Goal: Information Seeking & Learning: Learn about a topic

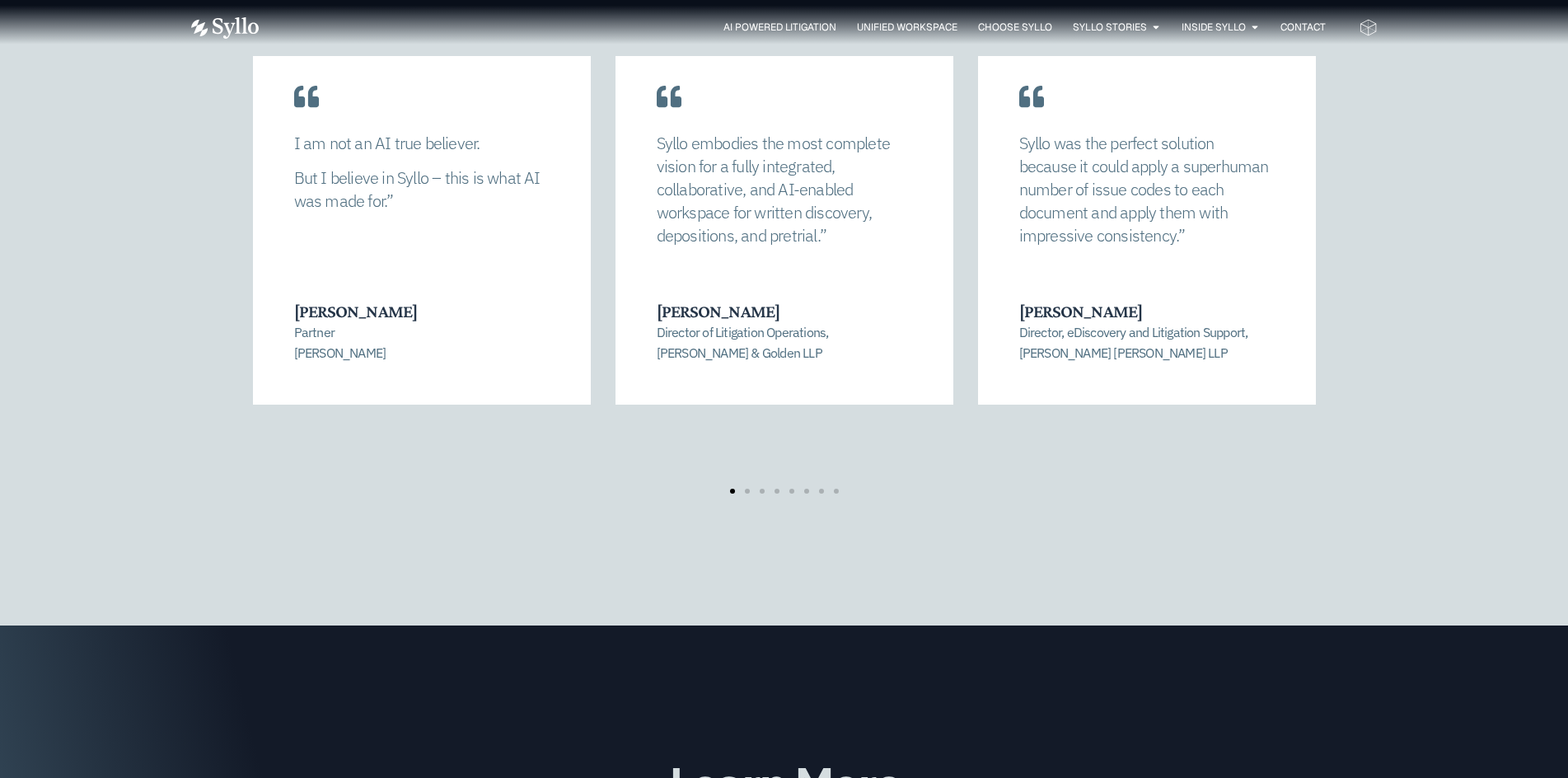
scroll to position [3535, 0]
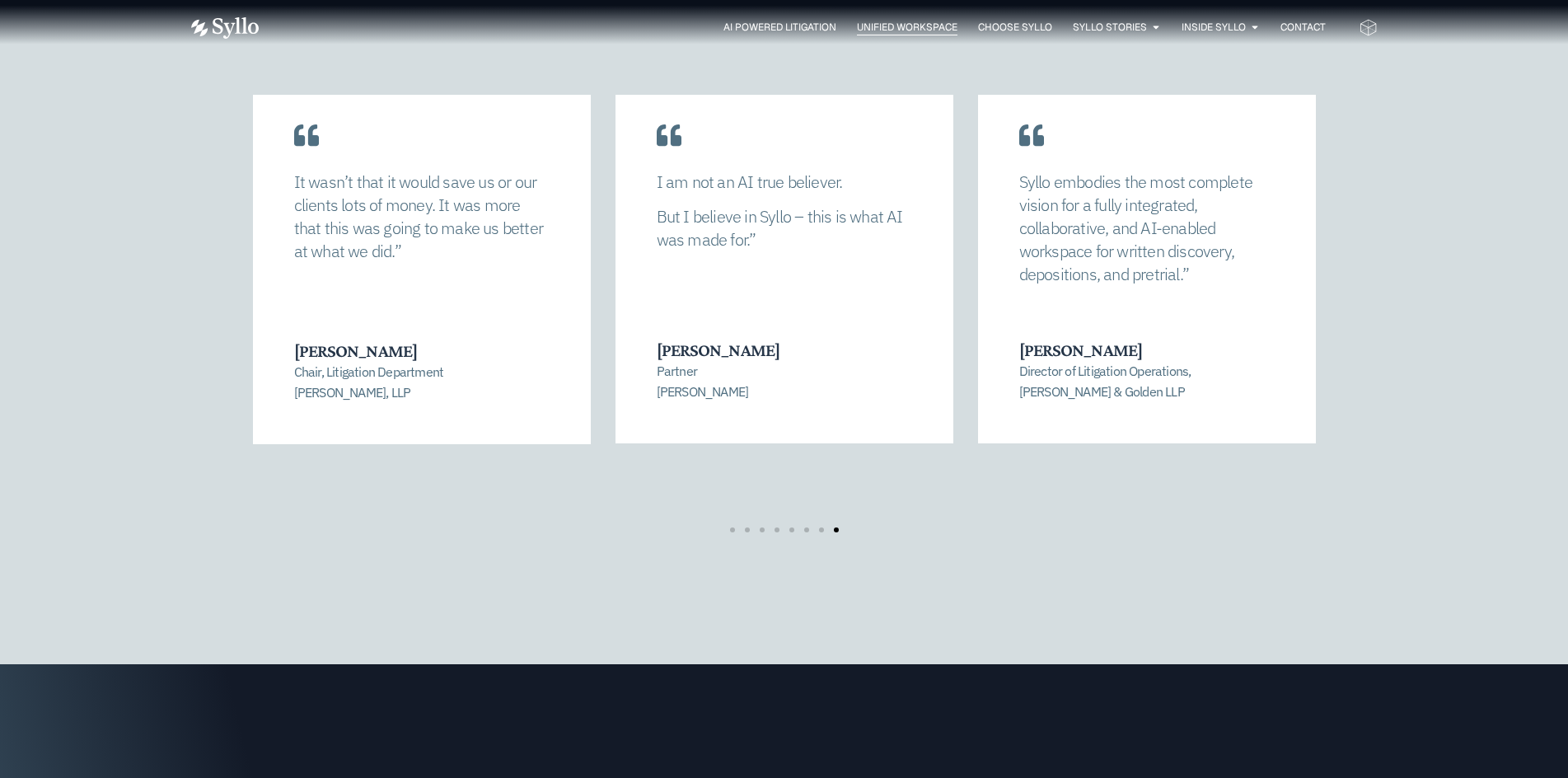
click at [904, 25] on span "Unified Workspace" at bounding box center [907, 27] width 101 height 15
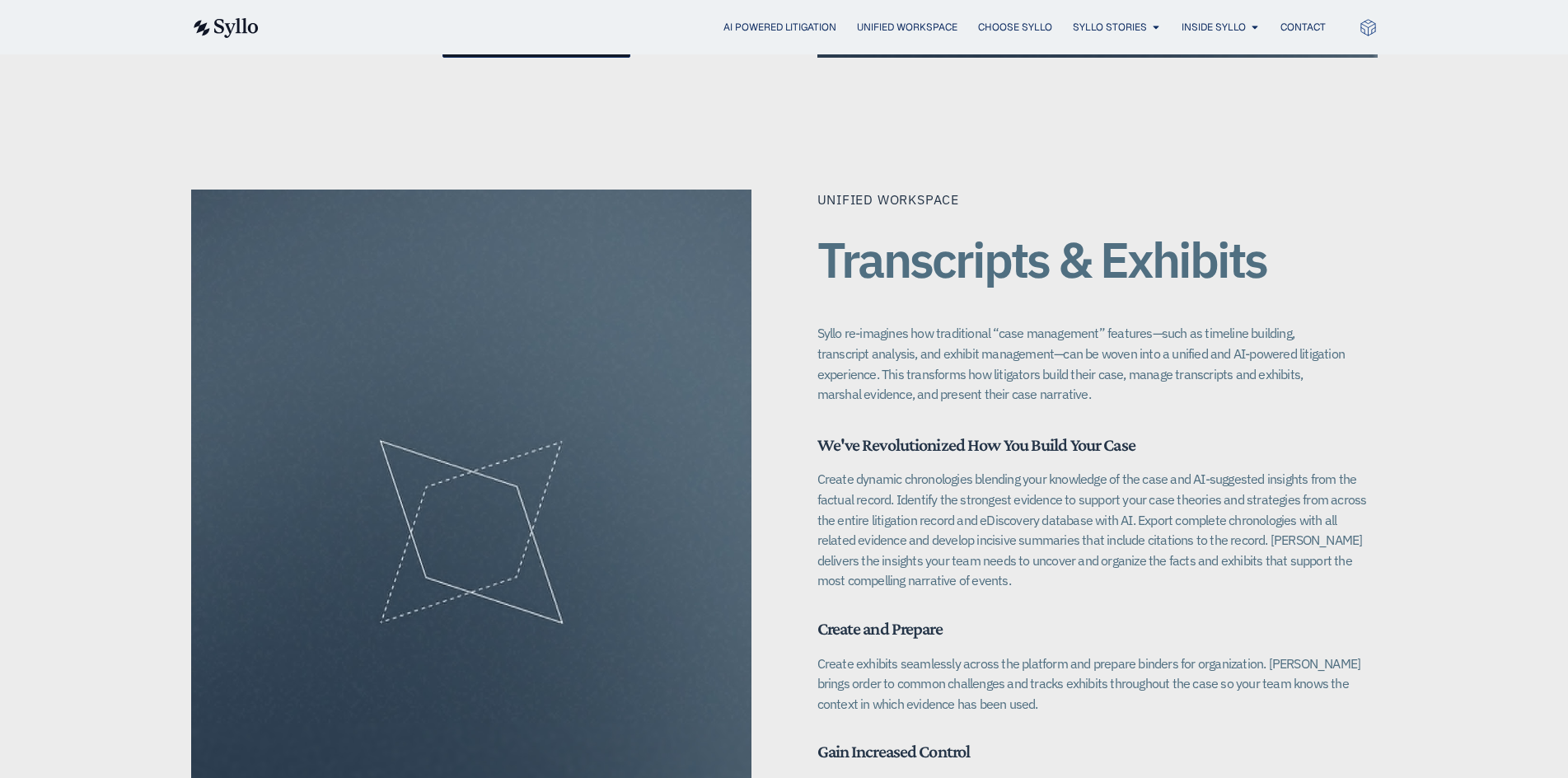
scroll to position [2061, 0]
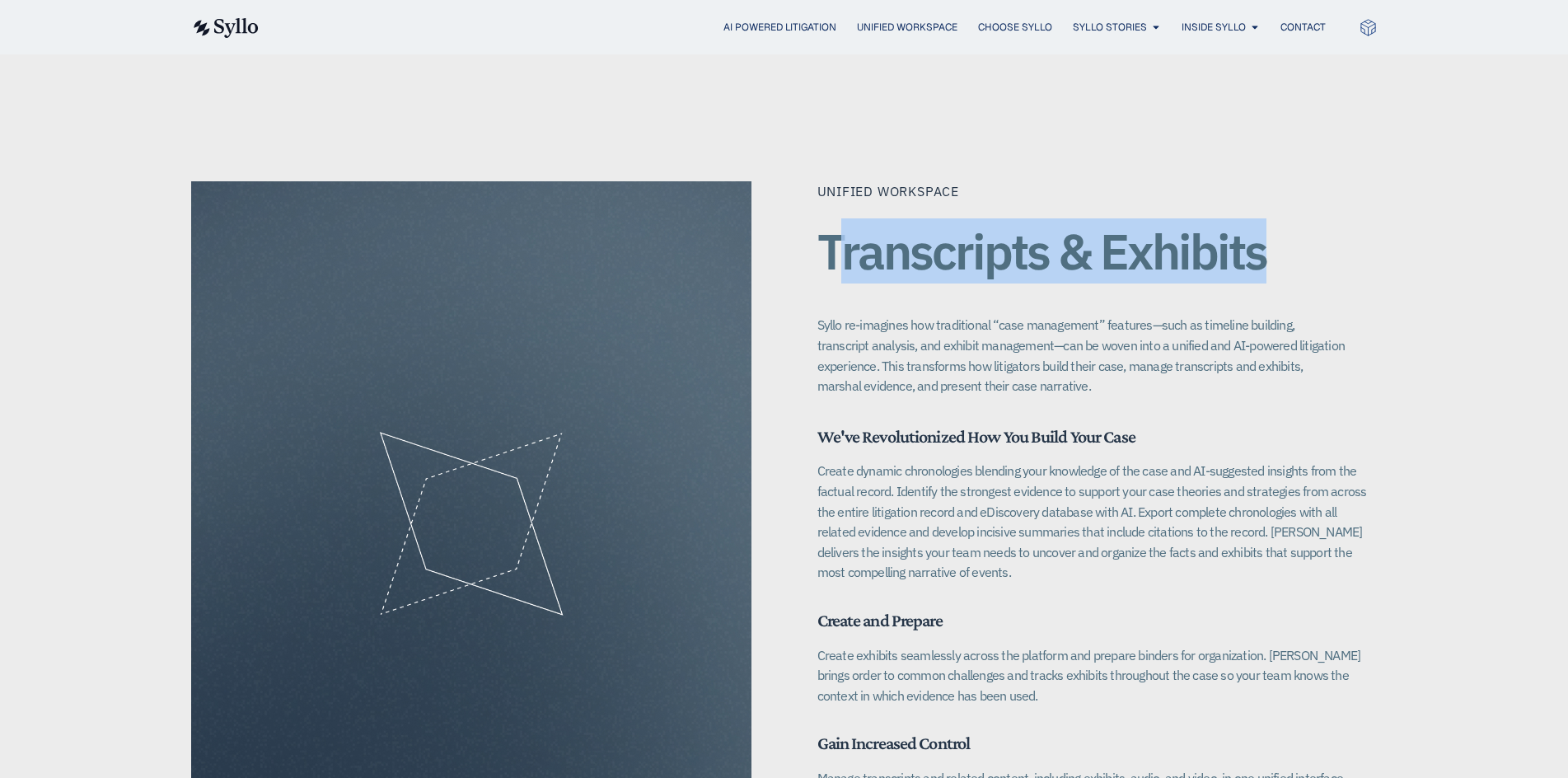
drag, startPoint x: 831, startPoint y: 235, endPoint x: 1310, endPoint y: 239, distance: 479.0
click at [1310, 239] on h2 "Transcripts & Exhibits" at bounding box center [1097, 252] width 560 height 54
drag, startPoint x: 916, startPoint y: 225, endPoint x: 861, endPoint y: 238, distance: 56.5
click at [915, 225] on h2 "Transcripts & Exhibits" at bounding box center [1097, 252] width 560 height 54
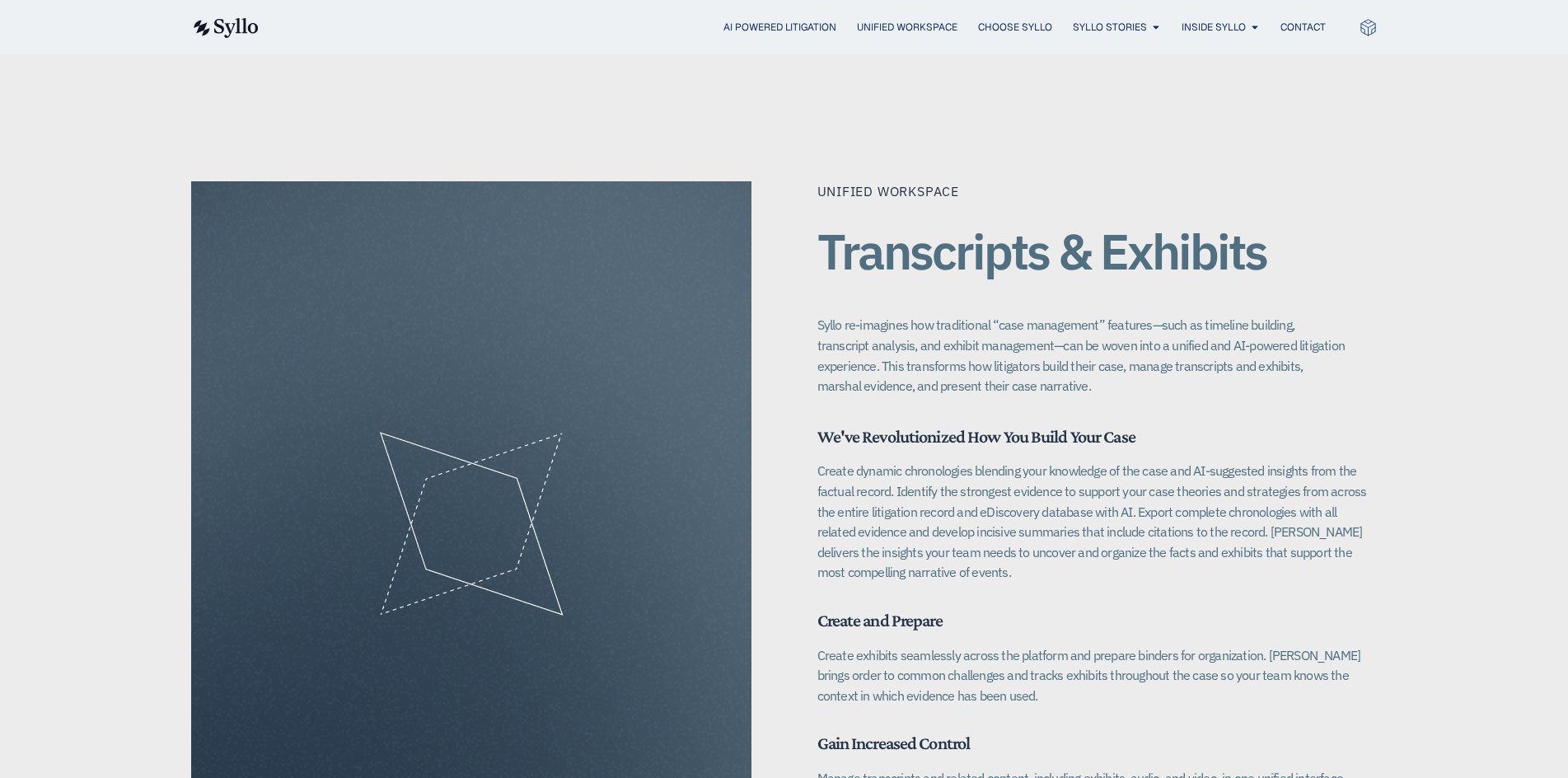
click at [811, 228] on div "Unified Workspace Transcripts & Exhibits Syllo re-imagines how traditional “cas…" at bounding box center [784, 524] width 1187 height 686
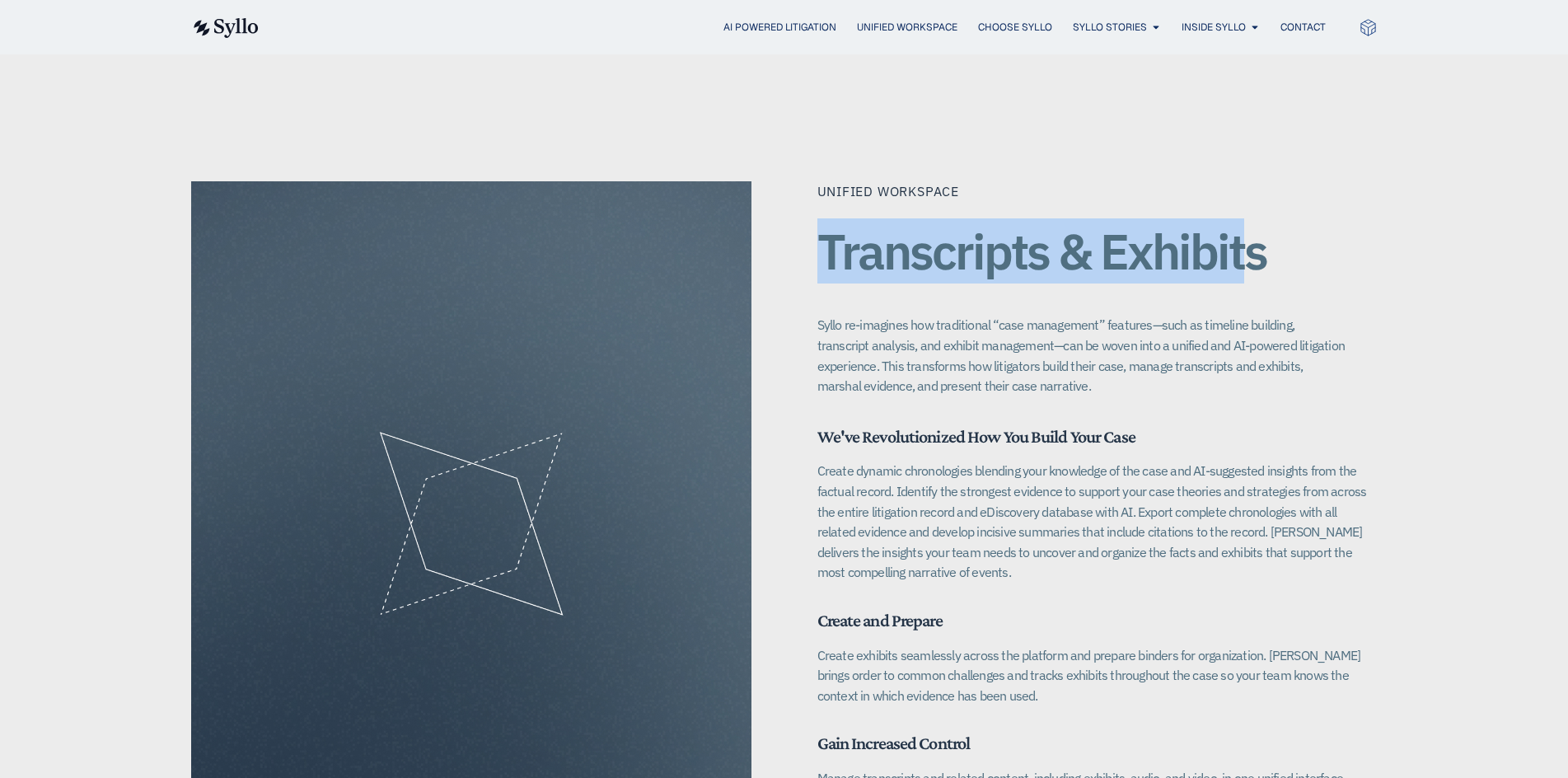
drag, startPoint x: 818, startPoint y: 228, endPoint x: 1249, endPoint y: 238, distance: 431.1
click at [1249, 238] on h2 "Transcripts & Exhibits" at bounding box center [1097, 252] width 560 height 54
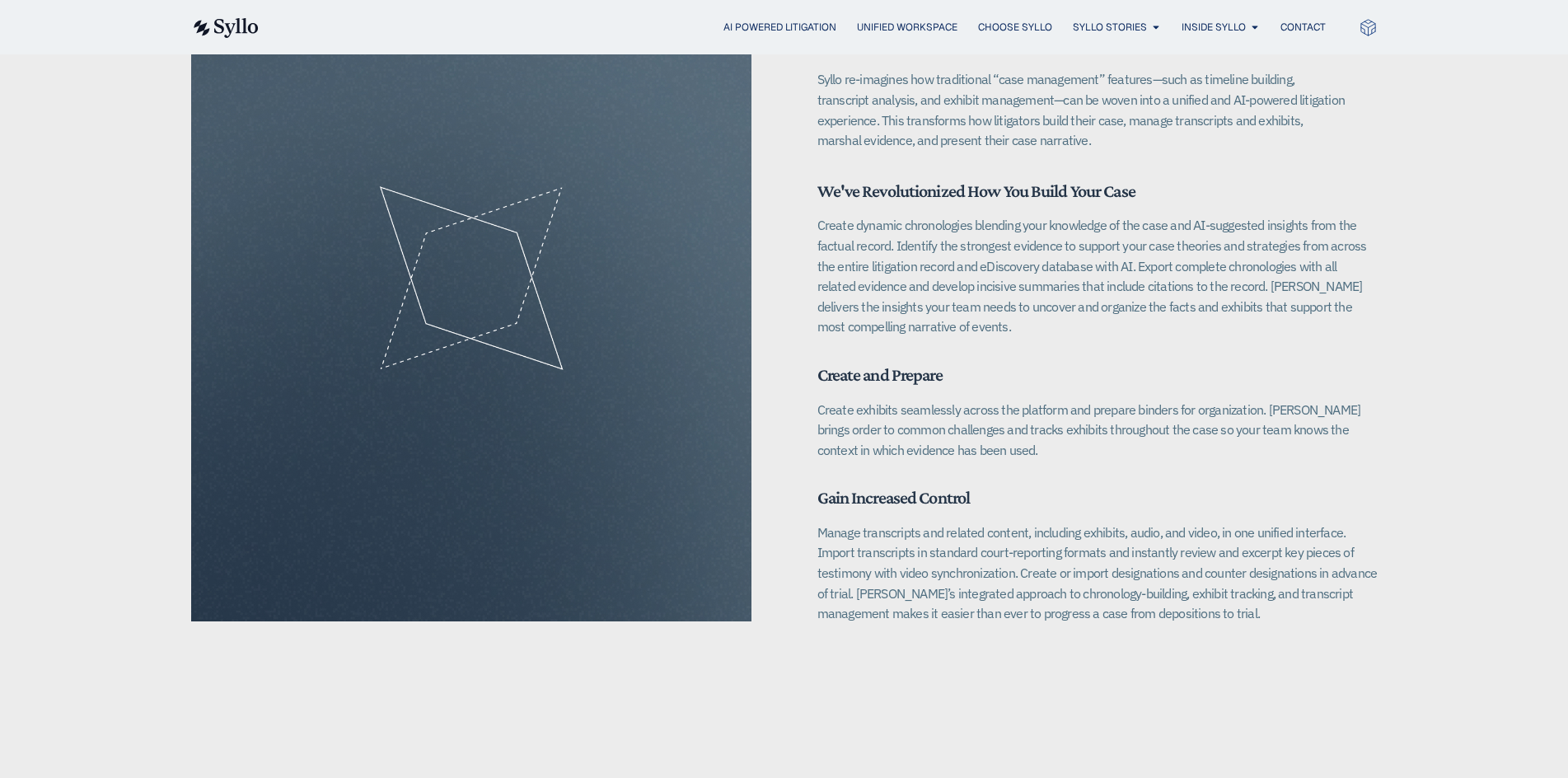
scroll to position [2308, 0]
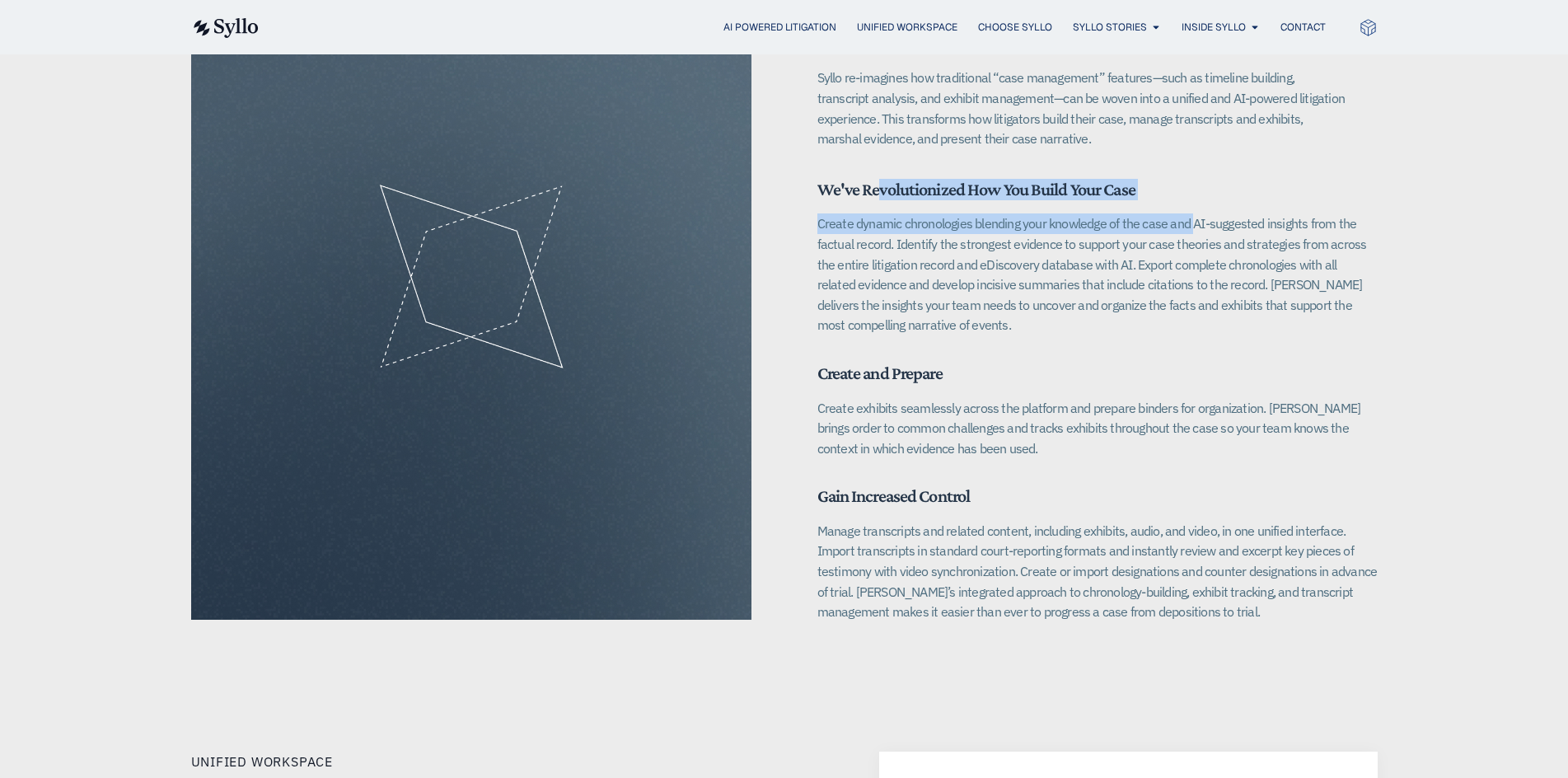
drag, startPoint x: 814, startPoint y: 174, endPoint x: 1156, endPoint y: 181, distance: 342.1
click at [1156, 181] on div "Unified Workspace Transcripts & Exhibits Syllo re-imagines how traditional “cas…" at bounding box center [784, 277] width 1187 height 686
click at [1150, 179] on h6 "We've Revolutionized How You Build Your Case" at bounding box center [1097, 189] width 560 height 21
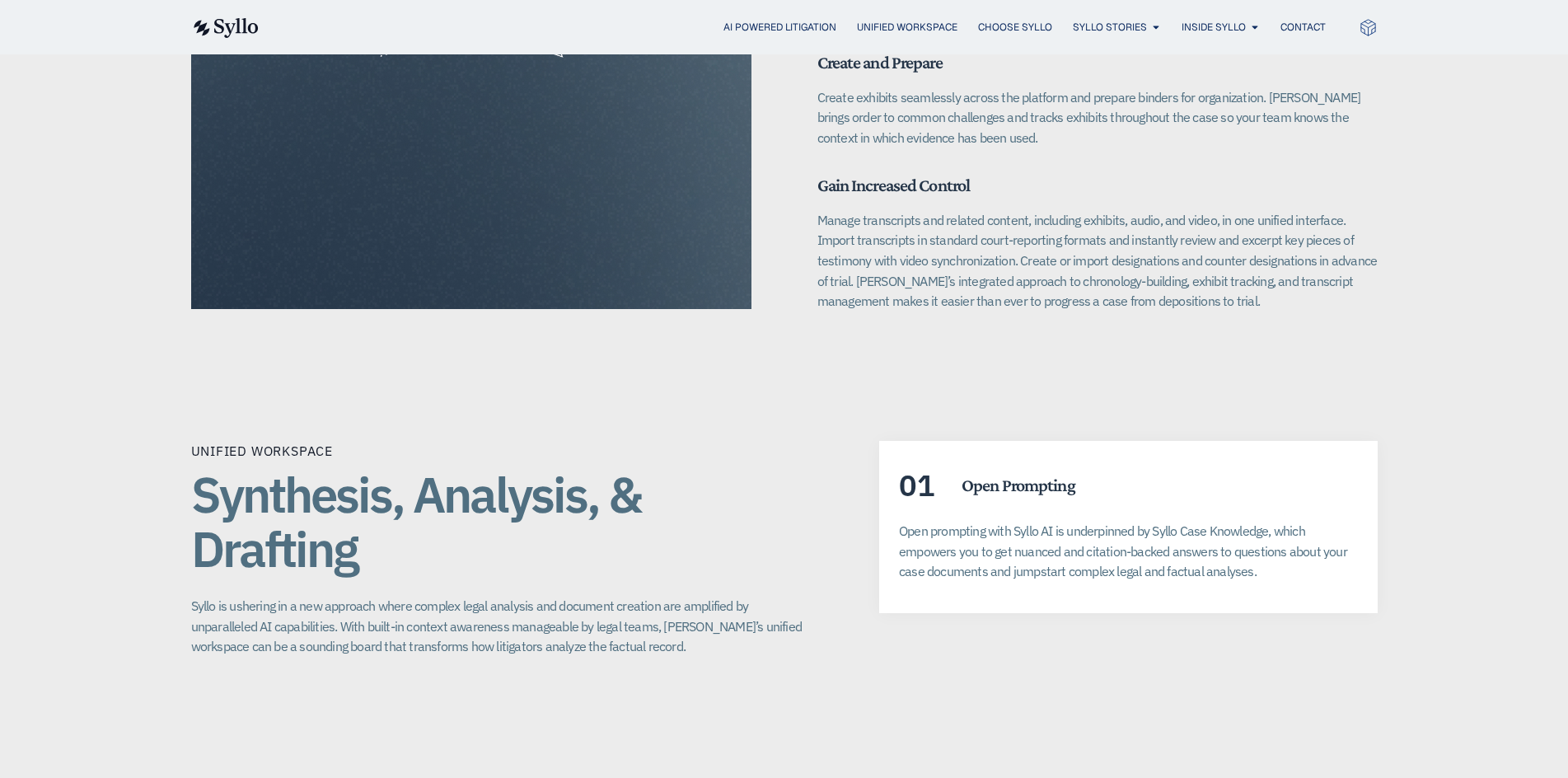
scroll to position [2721, 0]
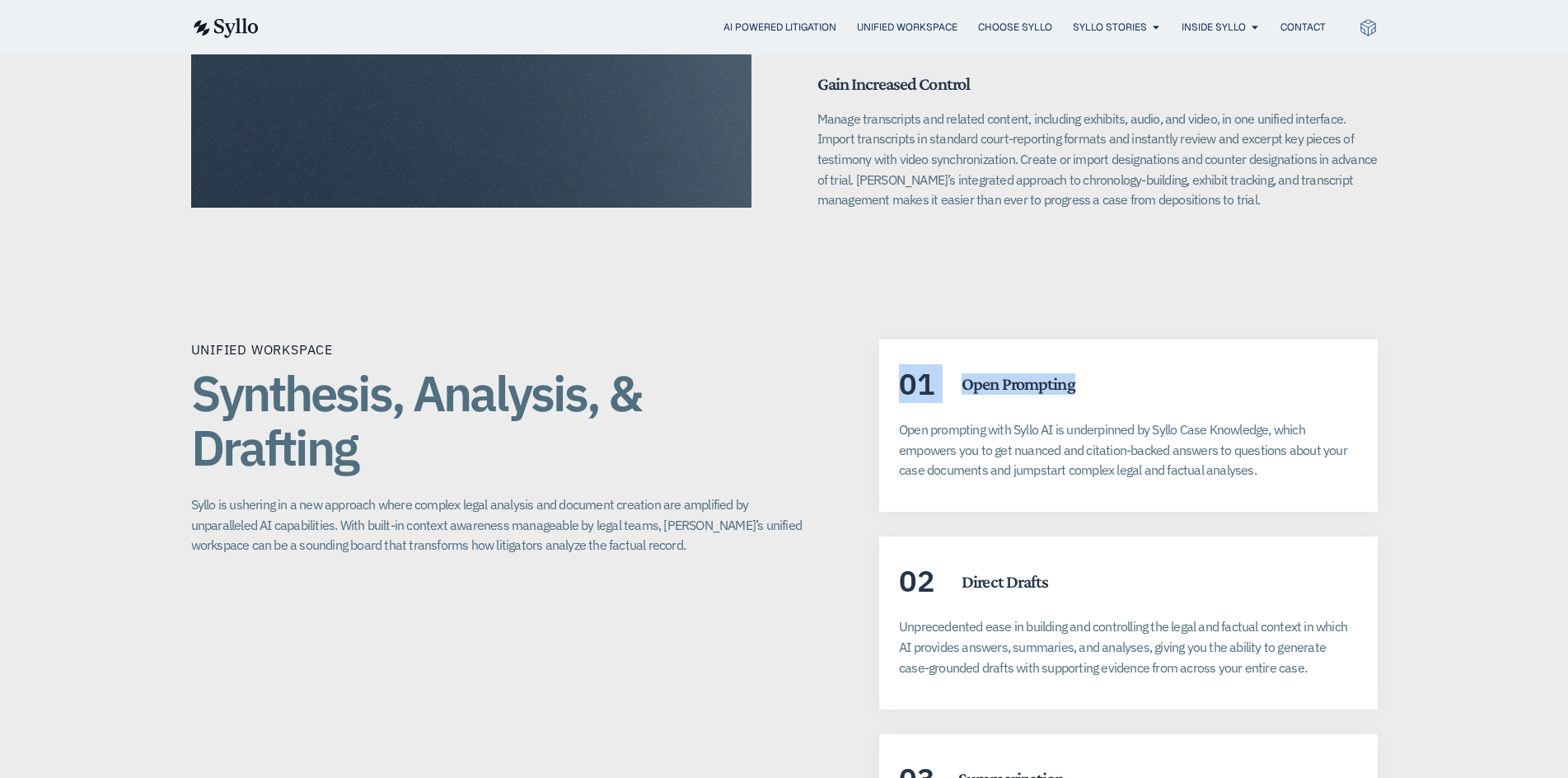
drag, startPoint x: 905, startPoint y: 360, endPoint x: 1188, endPoint y: 385, distance: 284.1
click at [1188, 385] on div "01 Open Prompting Open prompting with Syllo AI is underpinned by Syllo Case Kno…" at bounding box center [1128, 425] width 498 height 173
click at [1081, 370] on div "01 Open Prompting" at bounding box center [1128, 385] width 458 height 31
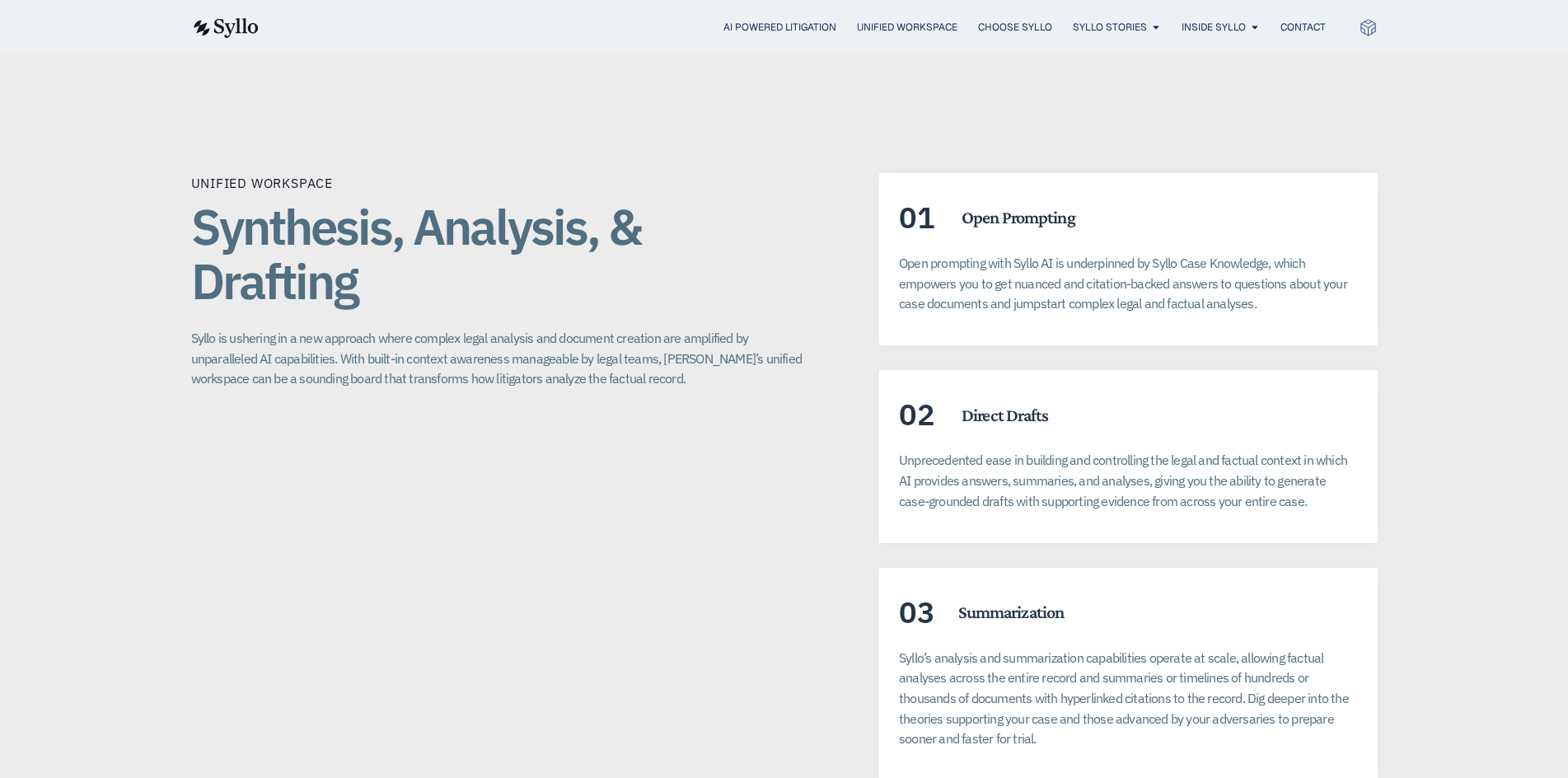
scroll to position [2968, 0]
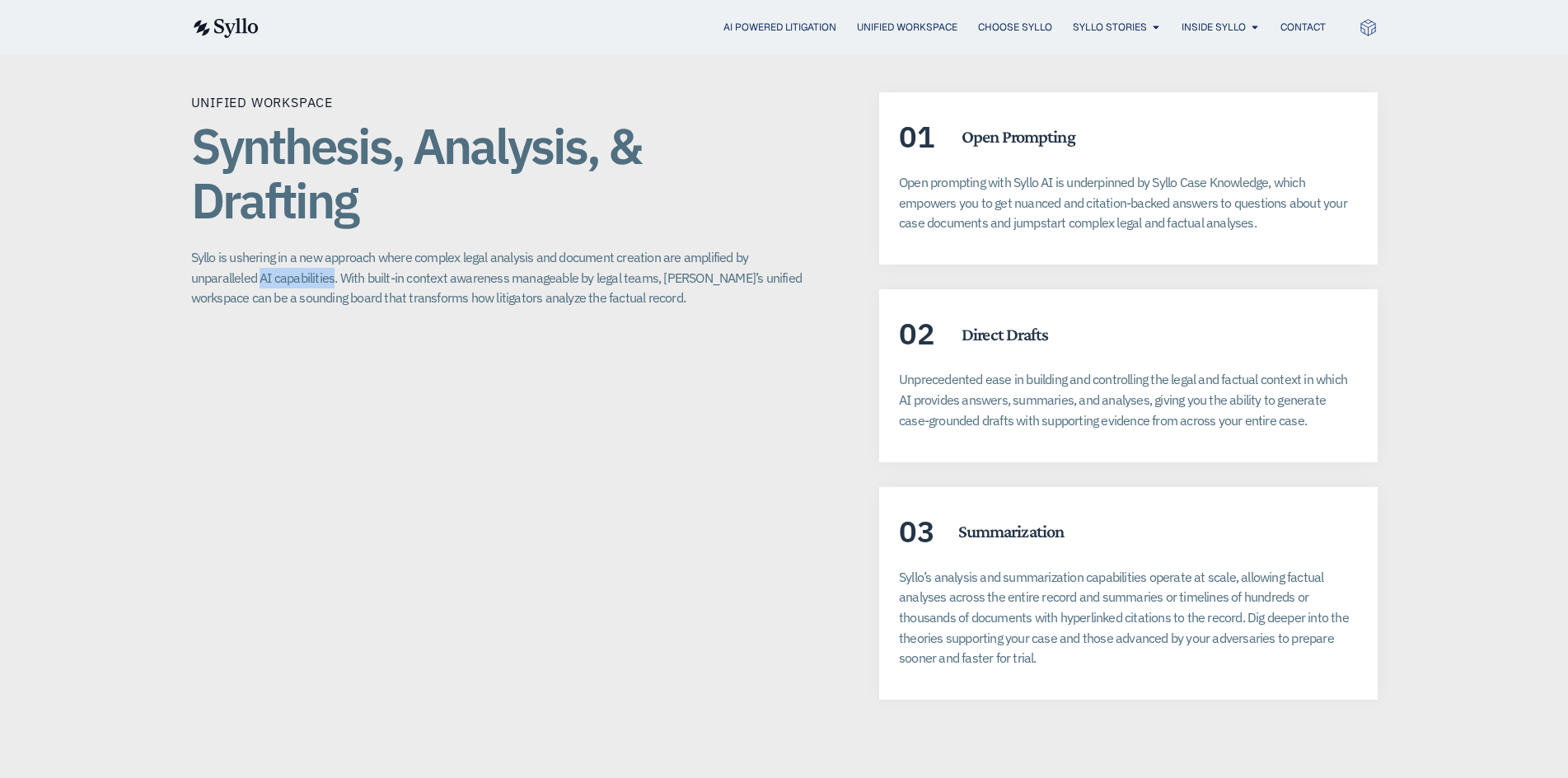
drag, startPoint x: 191, startPoint y: 262, endPoint x: 266, endPoint y: 260, distance: 75.0
click at [266, 260] on p "Syllo is ushering in a new approach where complex legal analysis and document c…" at bounding box center [503, 278] width 623 height 61
click at [585, 284] on p "Syllo is ushering in a new approach where complex legal analysis and document c…" at bounding box center [503, 278] width 623 height 61
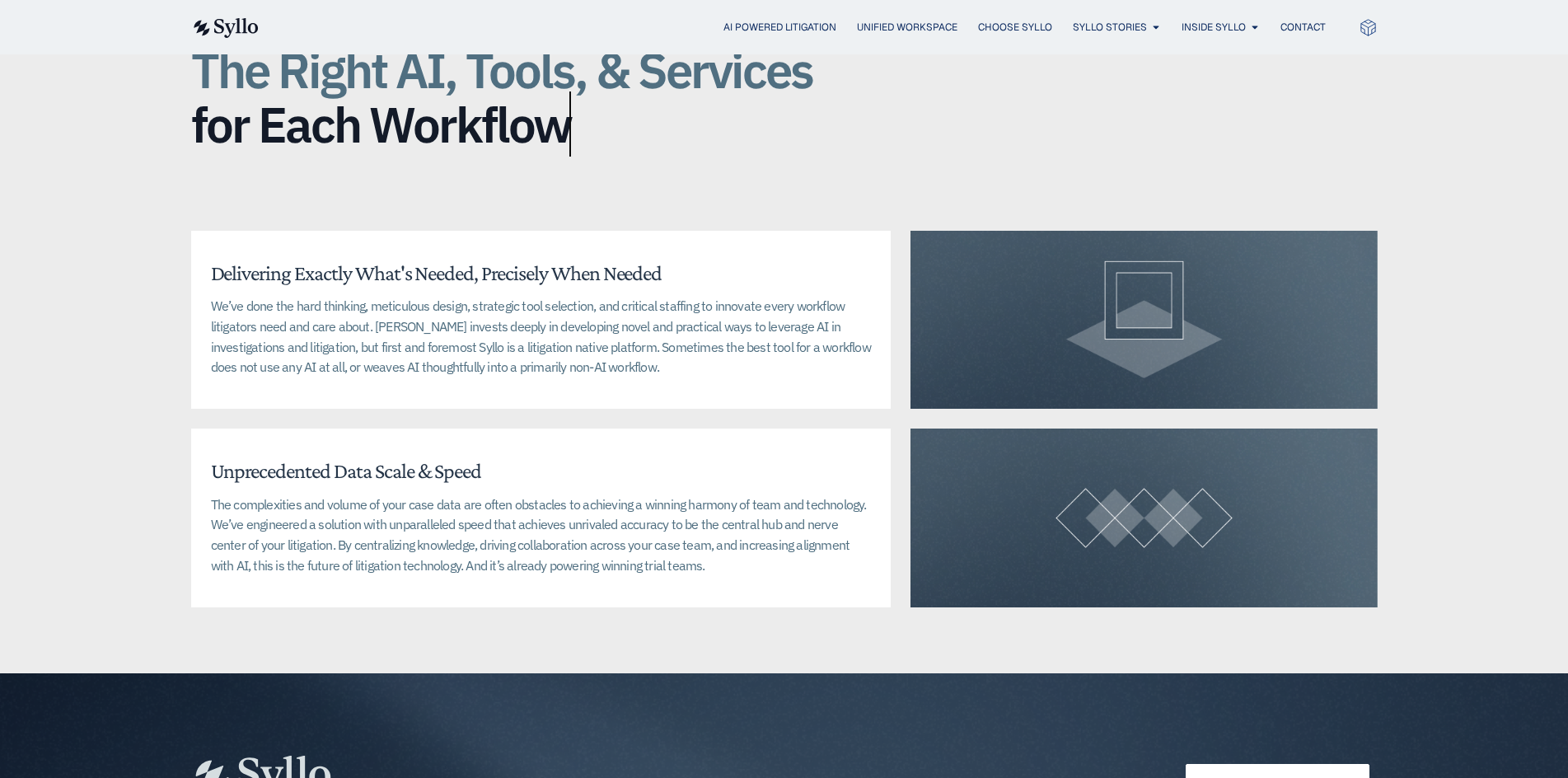
scroll to position [3792, 0]
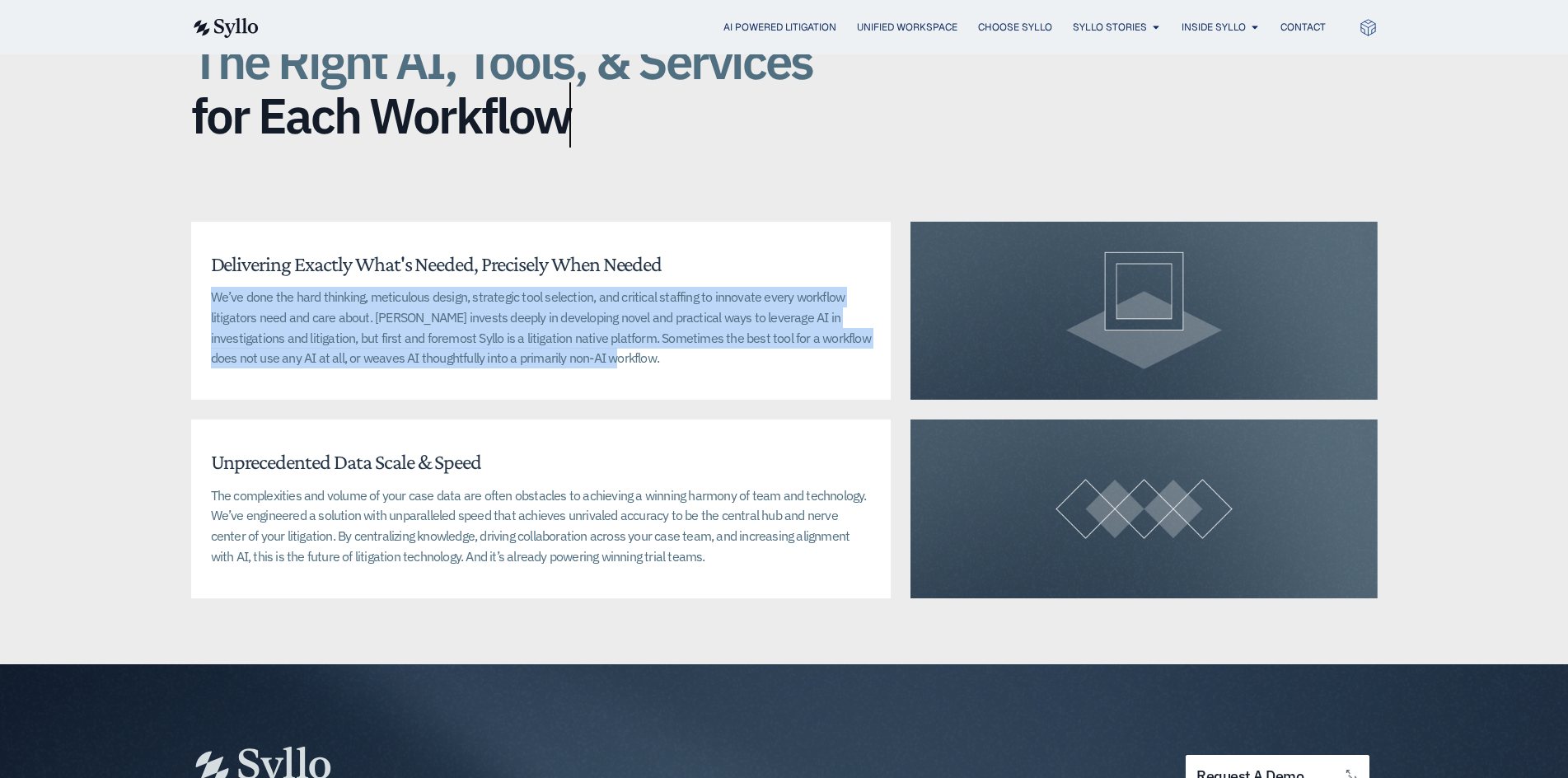
drag, startPoint x: 558, startPoint y: 335, endPoint x: 215, endPoint y: 277, distance: 347.9
click at [215, 287] on p "We’ve done the hard thinking, meticulous design, strategic tool selection, and …" at bounding box center [541, 328] width 661 height 82
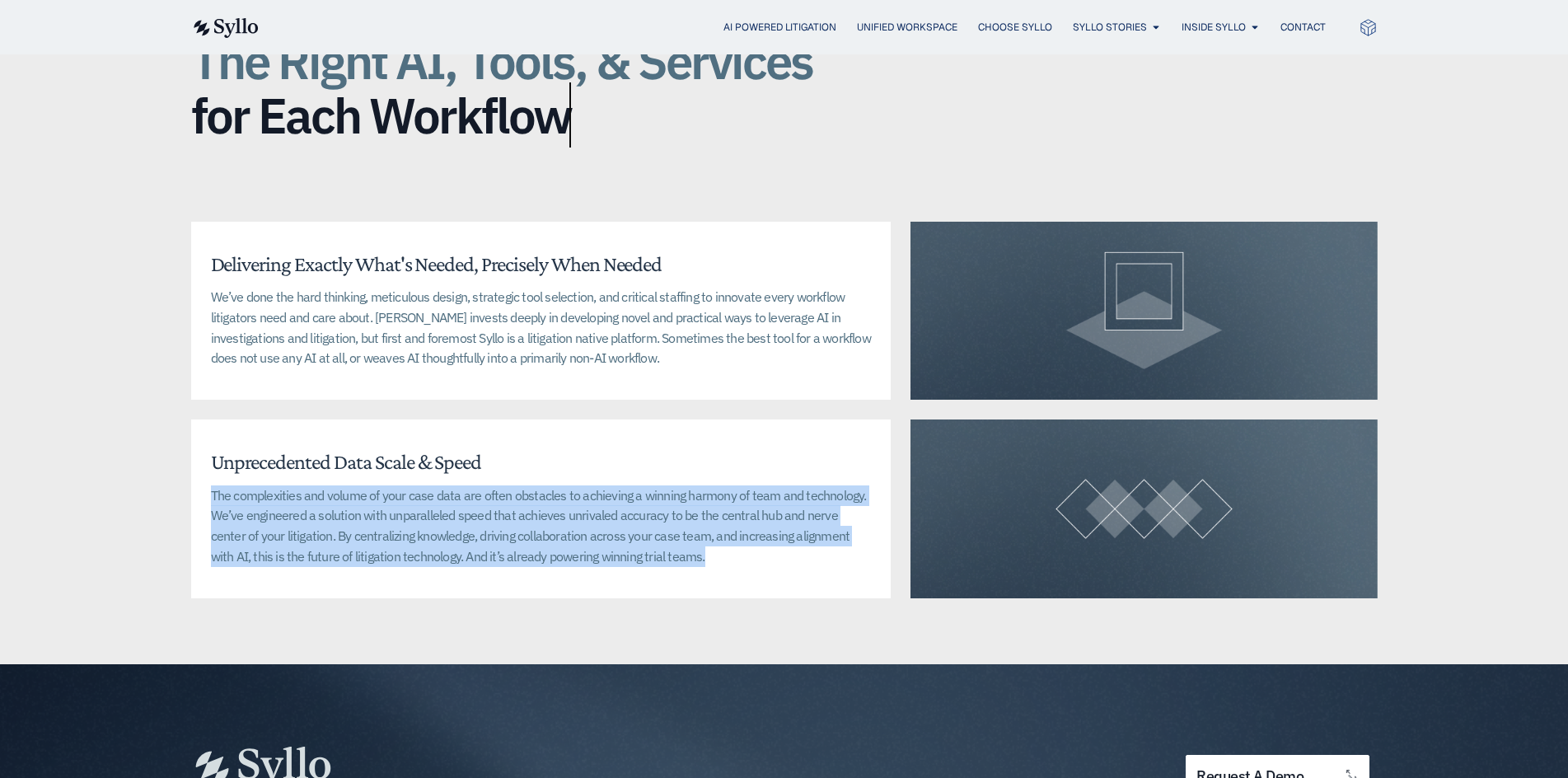
drag, startPoint x: 214, startPoint y: 470, endPoint x: 668, endPoint y: 540, distance: 459.4
click at [668, 540] on p "The complexities and volume of your case data are often obstacles to achieving …" at bounding box center [541, 526] width 661 height 82
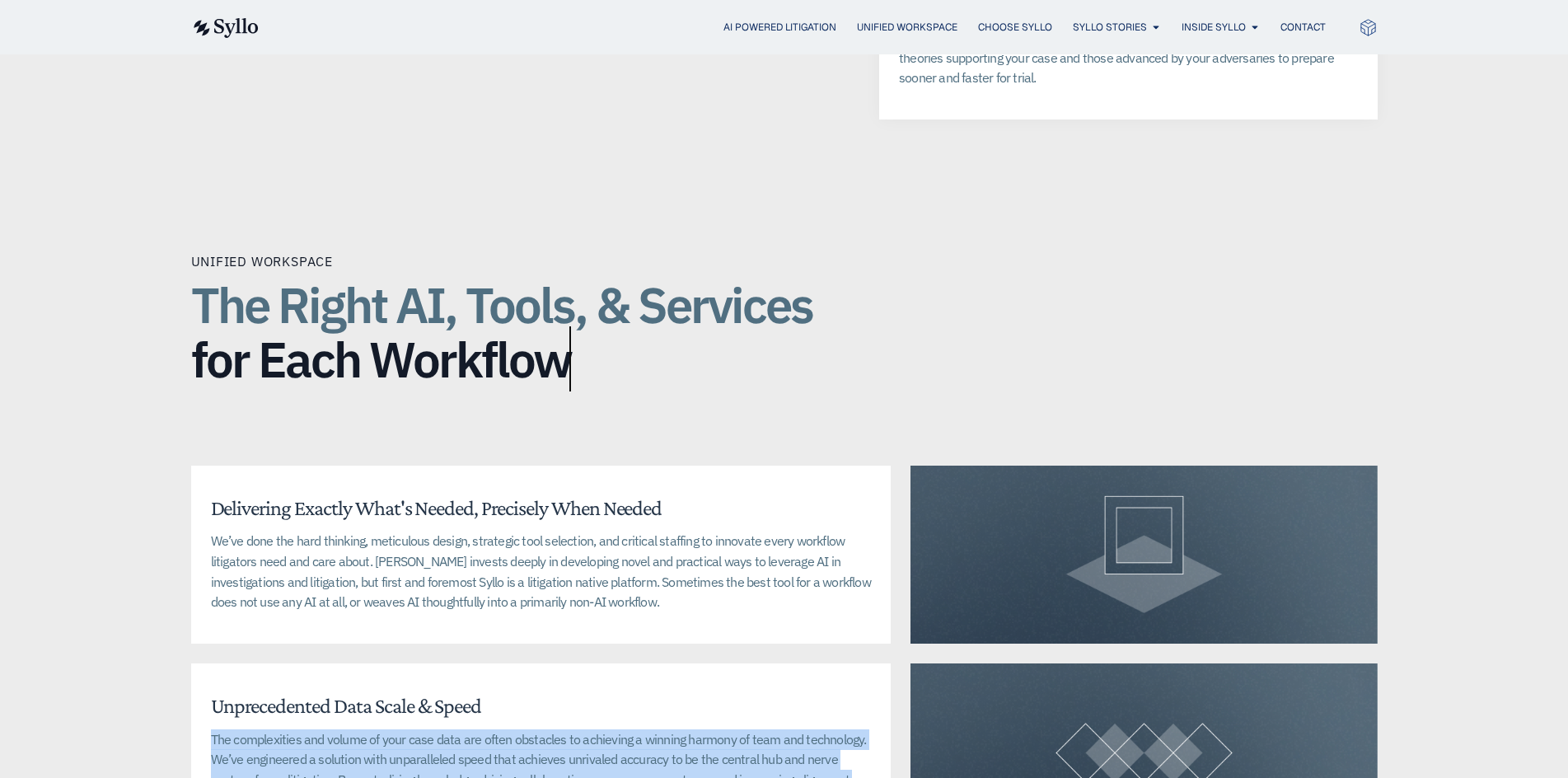
scroll to position [3545, 0]
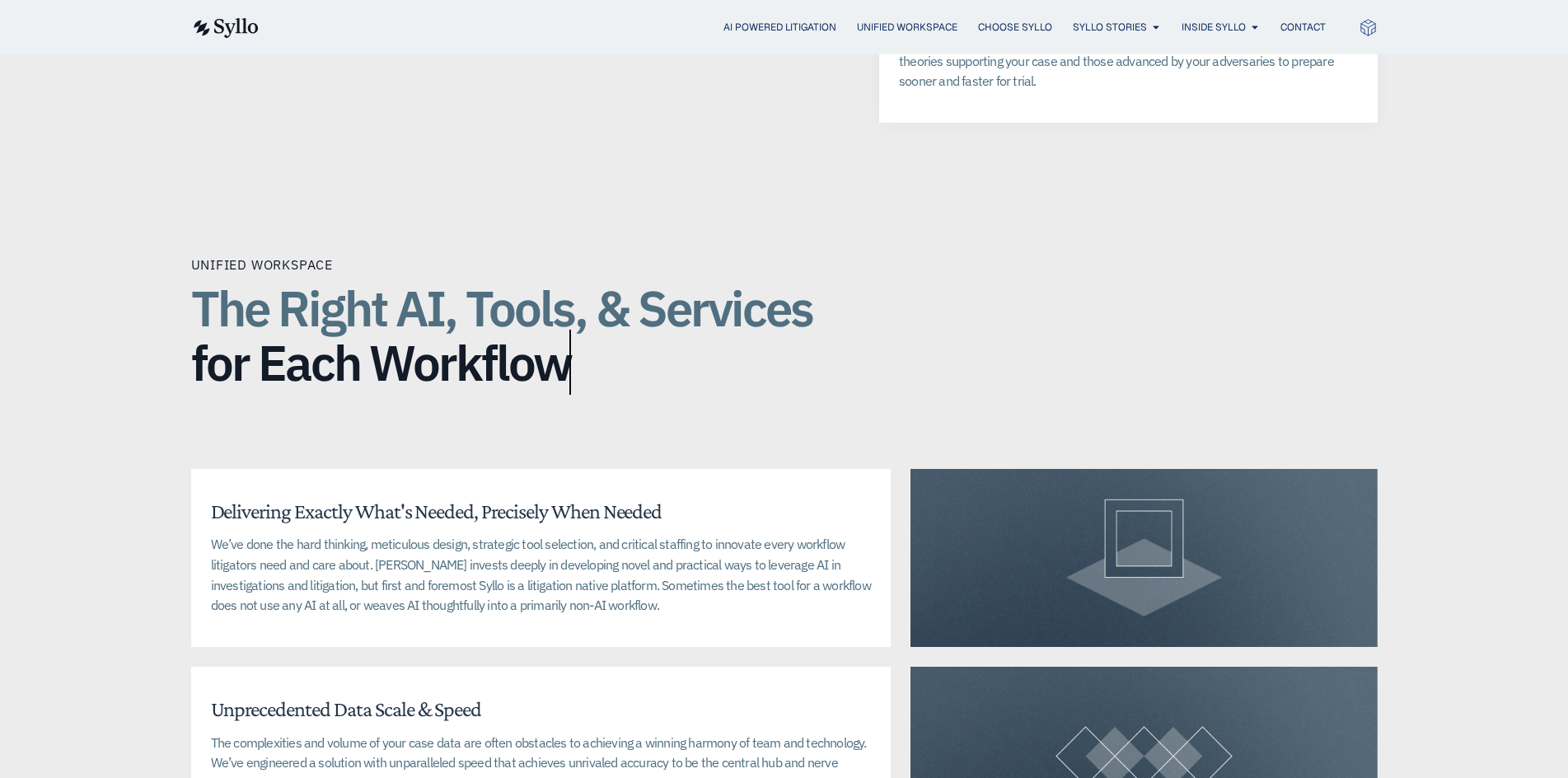
click at [583, 347] on h2 "The Right AI, Tools, & Services for Each Workflow" at bounding box center [521, 335] width 659 height 109
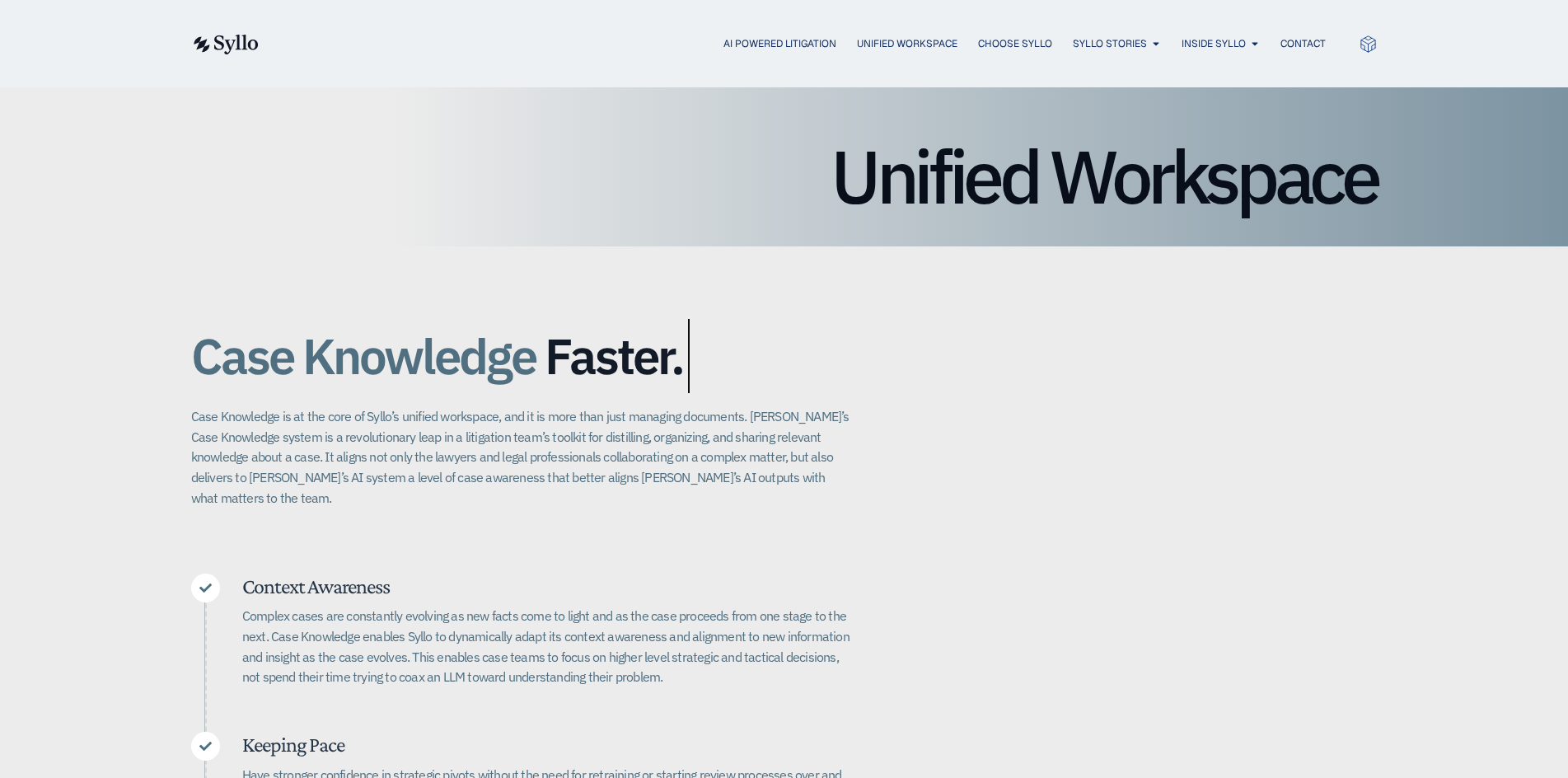
scroll to position [0, 0]
